Goal: Task Accomplishment & Management: Manage account settings

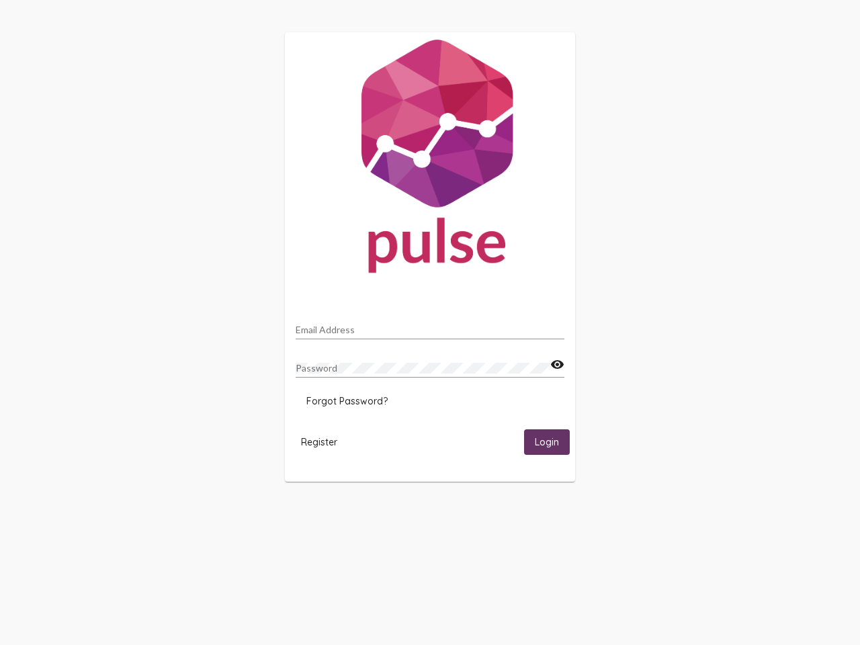
click at [430, 326] on input "Email Address" at bounding box center [430, 329] width 269 height 11
click at [557, 365] on mat-icon "visibility" at bounding box center [557, 365] width 14 height 16
click at [347, 401] on span "Forgot Password?" at bounding box center [346, 401] width 81 height 12
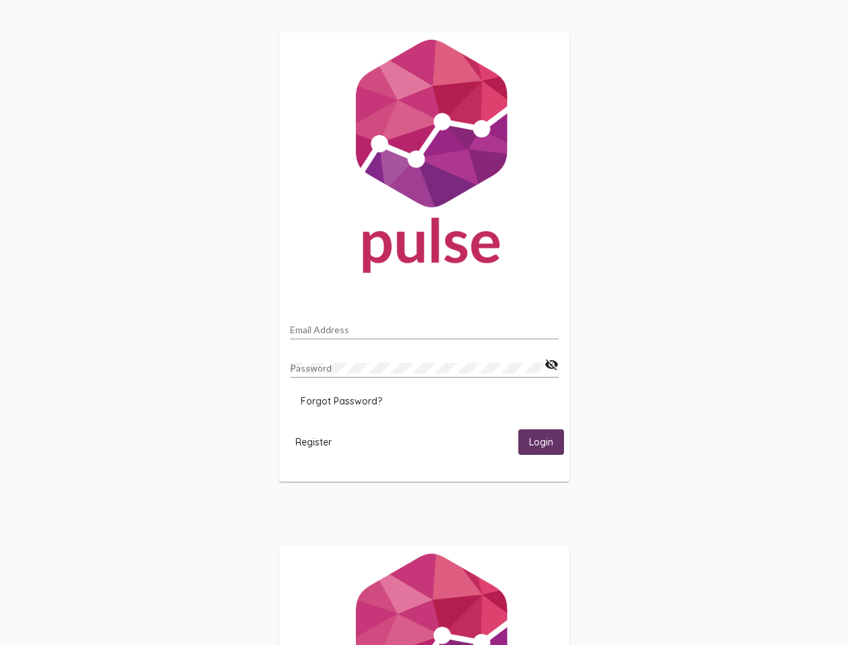
click at [319, 441] on span "Register" at bounding box center [314, 442] width 36 height 12
click at [547, 441] on html "Email Address Password visibility_off Forgot Password? Register Login" at bounding box center [424, 435] width 848 height 870
